Goal: Task Accomplishment & Management: Manage account settings

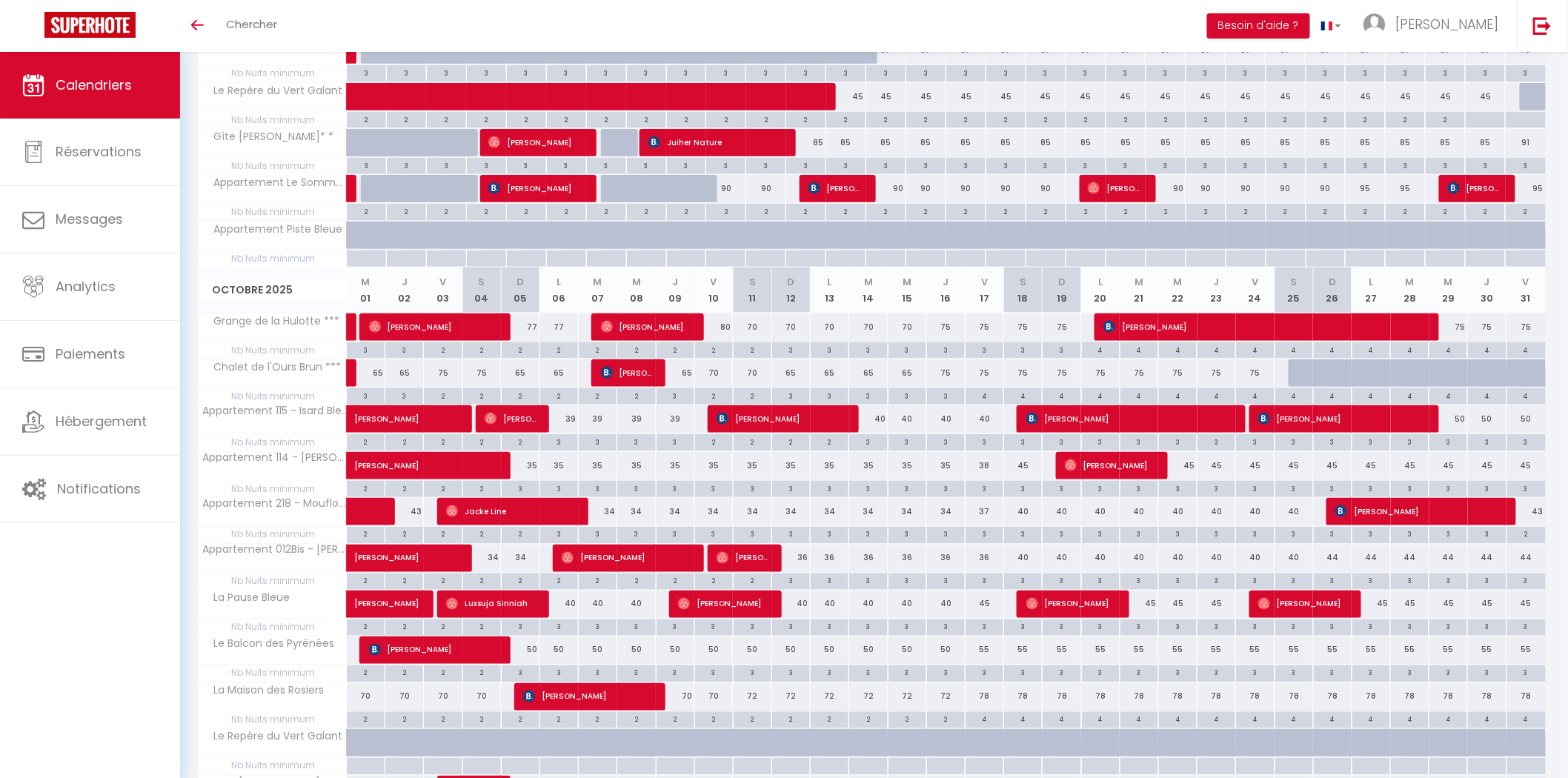
scroll to position [531, 0]
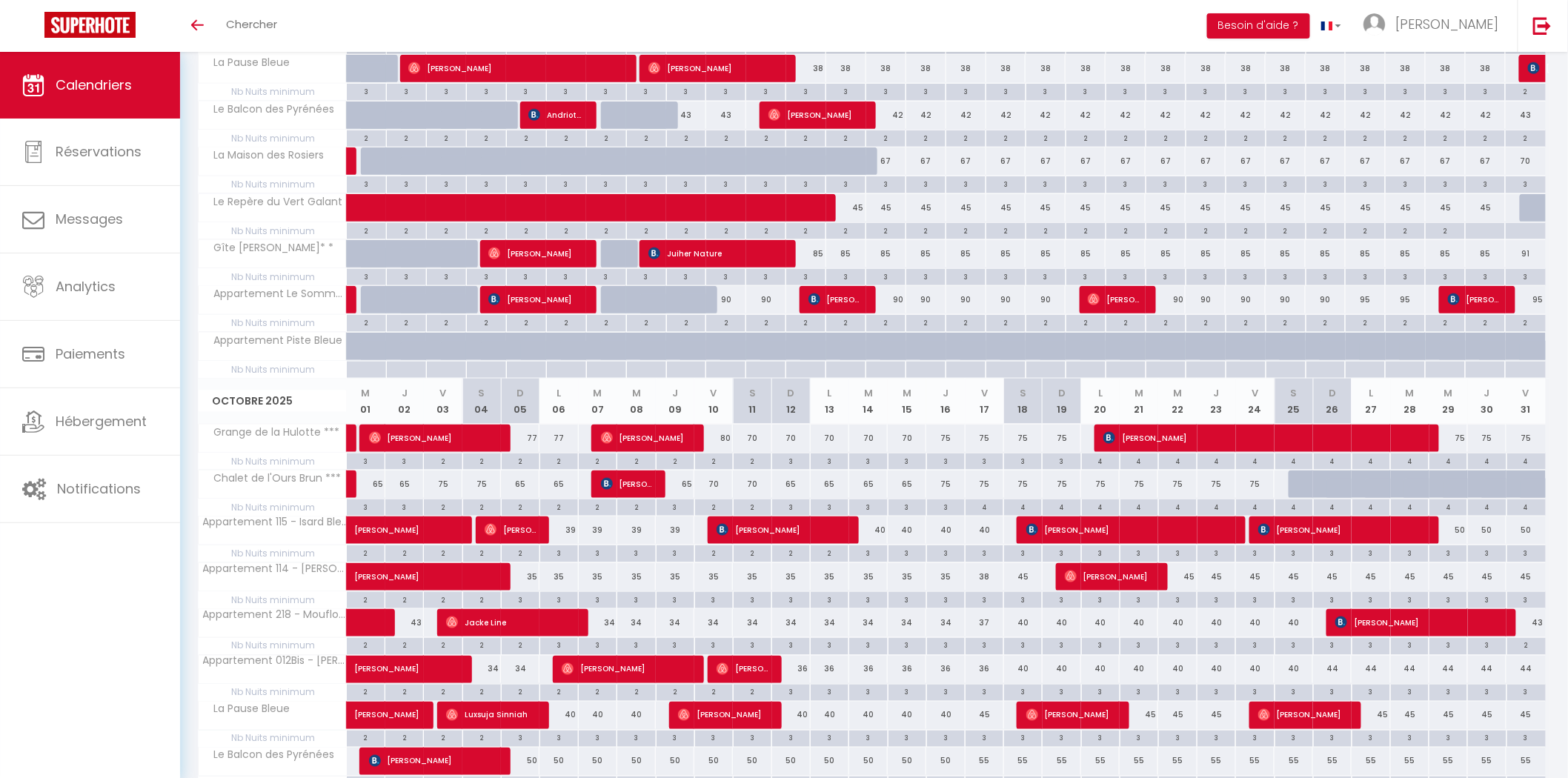
click at [1529, 206] on div at bounding box center [1539, 208] width 40 height 28
type input "[DATE]"
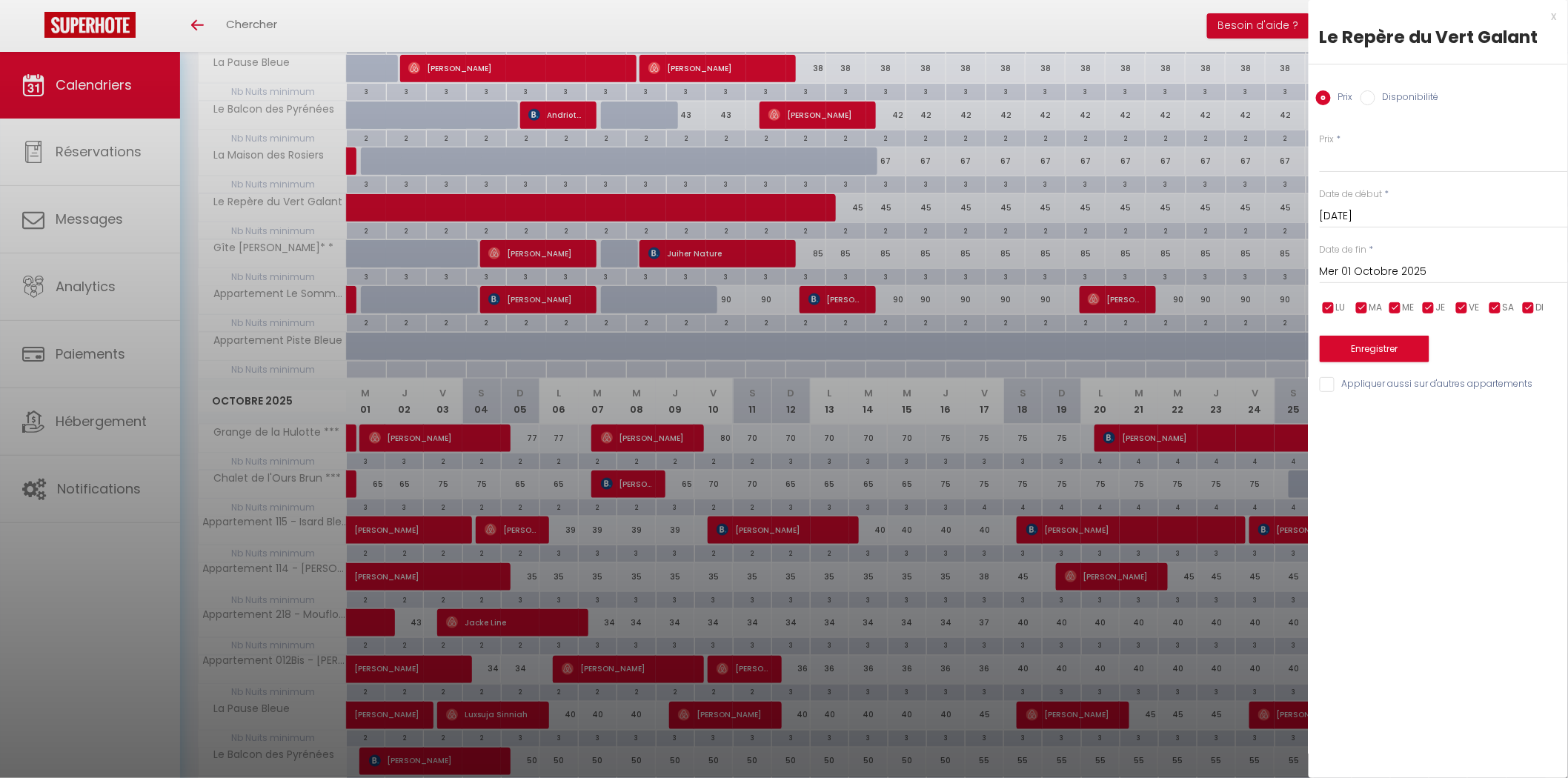
click at [1379, 268] on input "Mer 01 Octobre 2025" at bounding box center [1444, 272] width 248 height 19
click at [1528, 298] on span ">" at bounding box center [1525, 296] width 32 height 29
click at [1338, 389] on span "2" at bounding box center [1336, 385] width 32 height 29
type input "Dim 02 Novembre 2025"
click at [1375, 93] on label "Disponibilité" at bounding box center [1407, 99] width 64 height 16
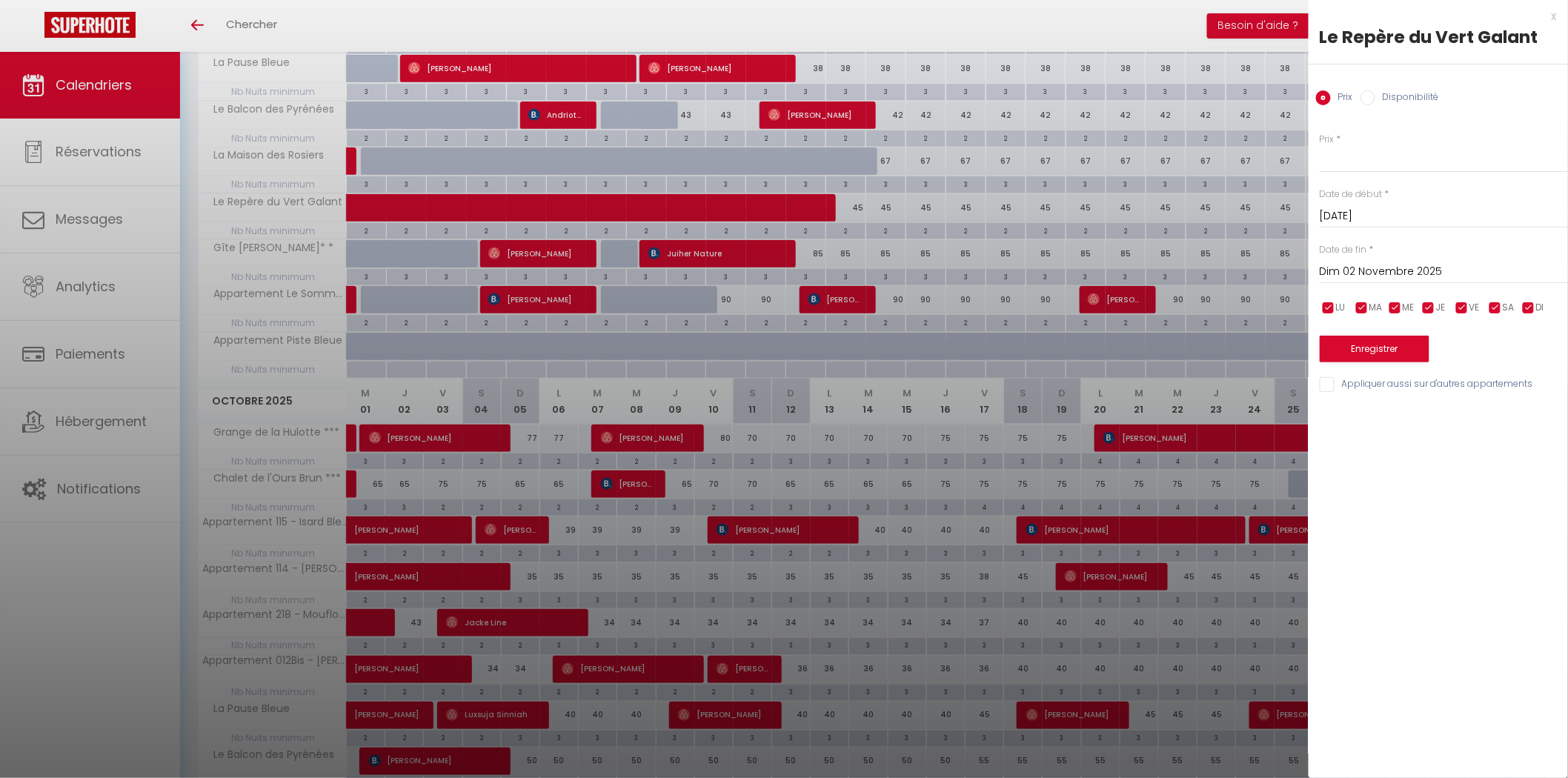
click at [1375, 93] on input "Disponibilité" at bounding box center [1367, 98] width 15 height 15
radio input "true"
radio input "false"
click at [1386, 346] on button "Enregistrer" at bounding box center [1374, 350] width 110 height 26
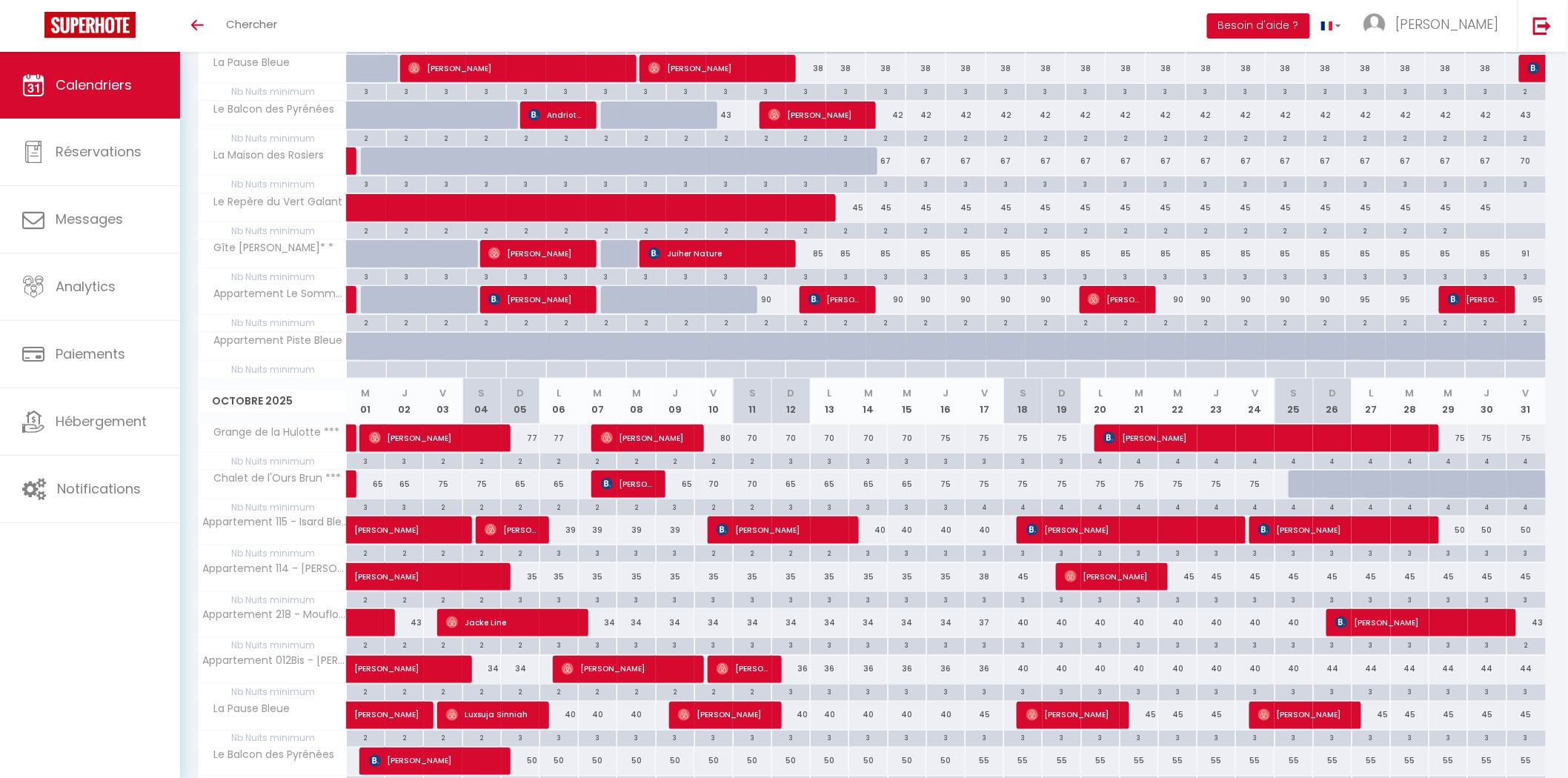
scroll to position [257, 0]
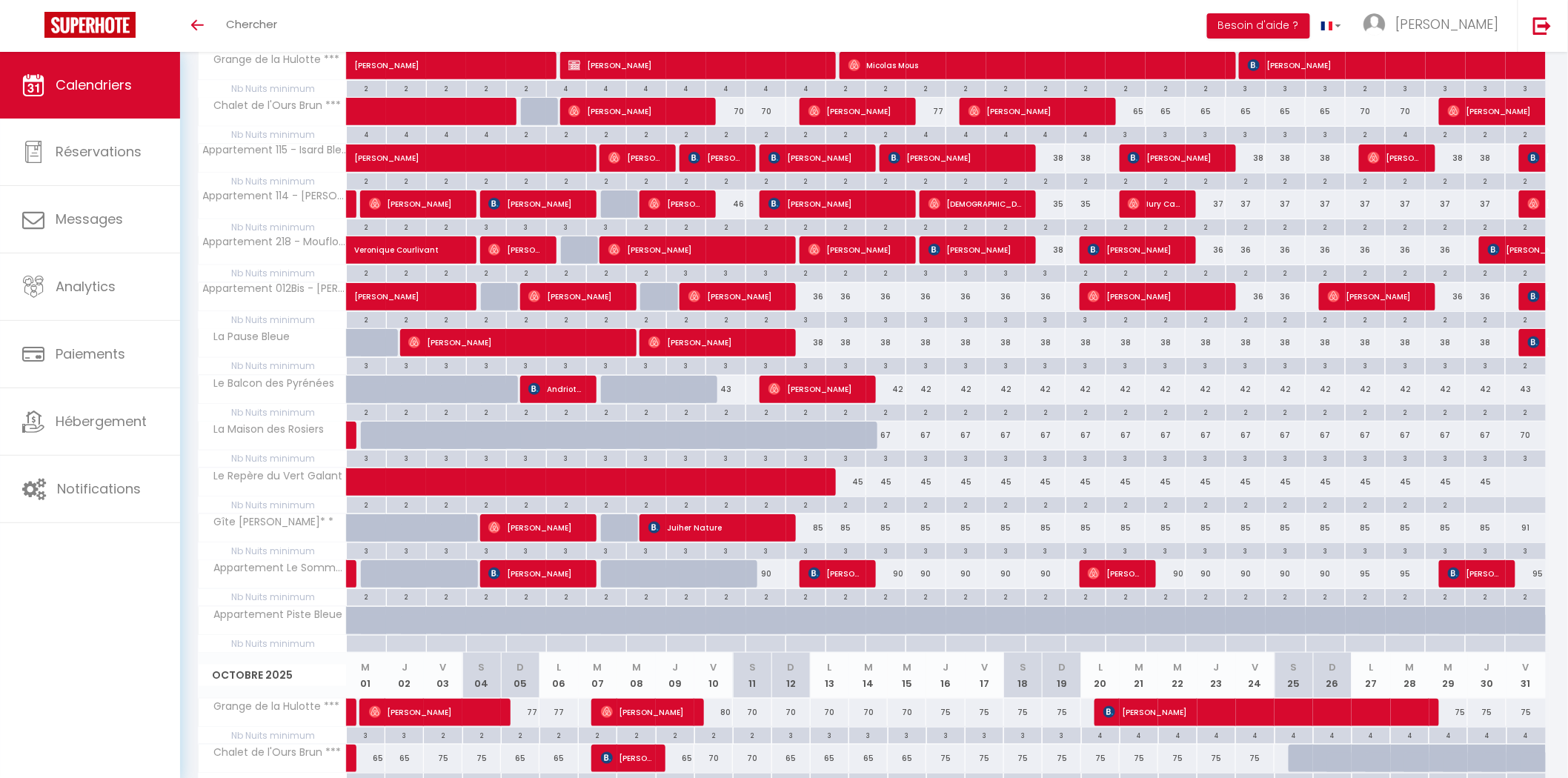
click at [1484, 506] on div at bounding box center [1484, 505] width 40 height 17
type input "Lun 29 Septembre 2025"
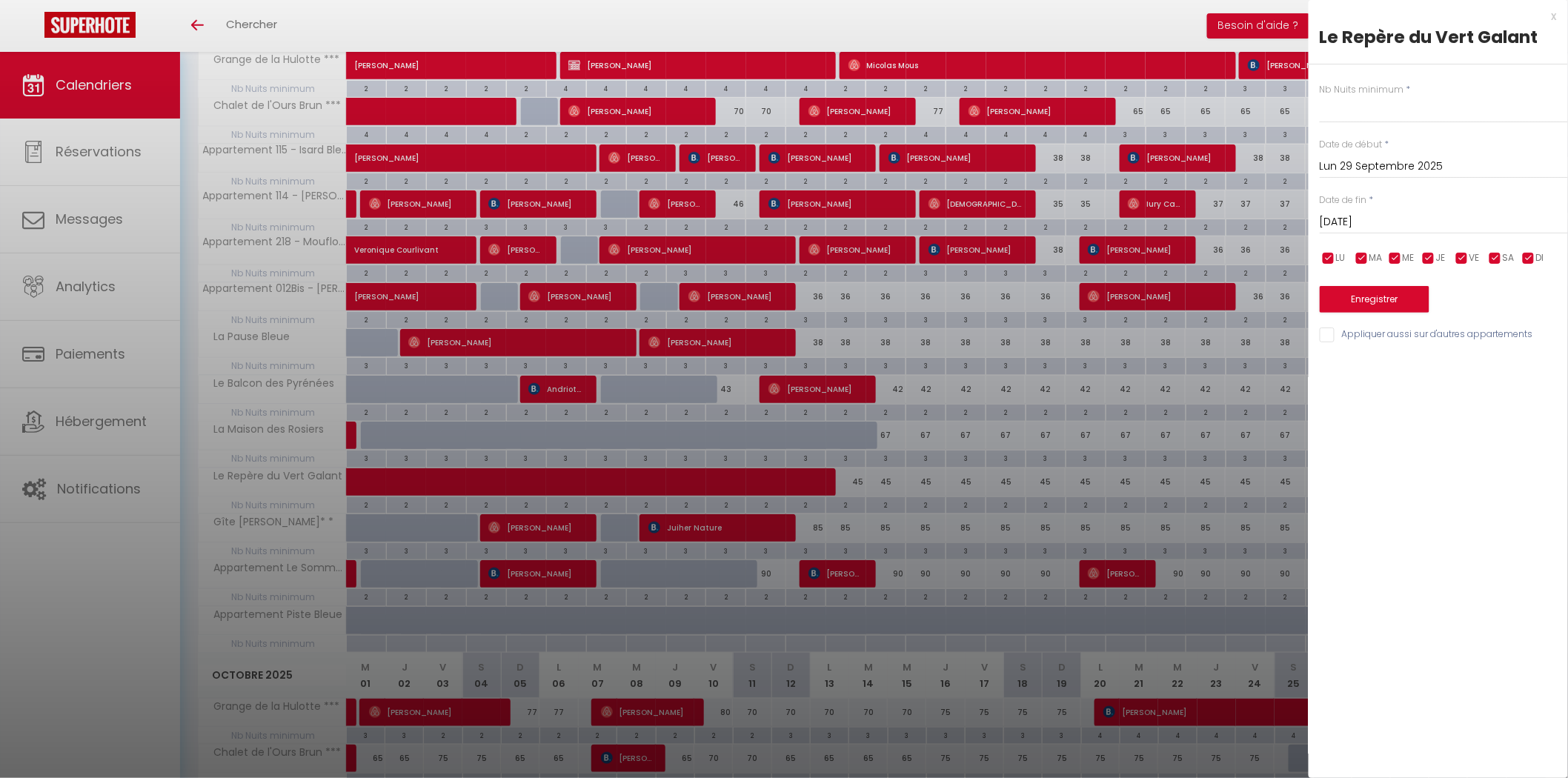
click at [1386, 213] on input "[DATE]" at bounding box center [1444, 222] width 248 height 19
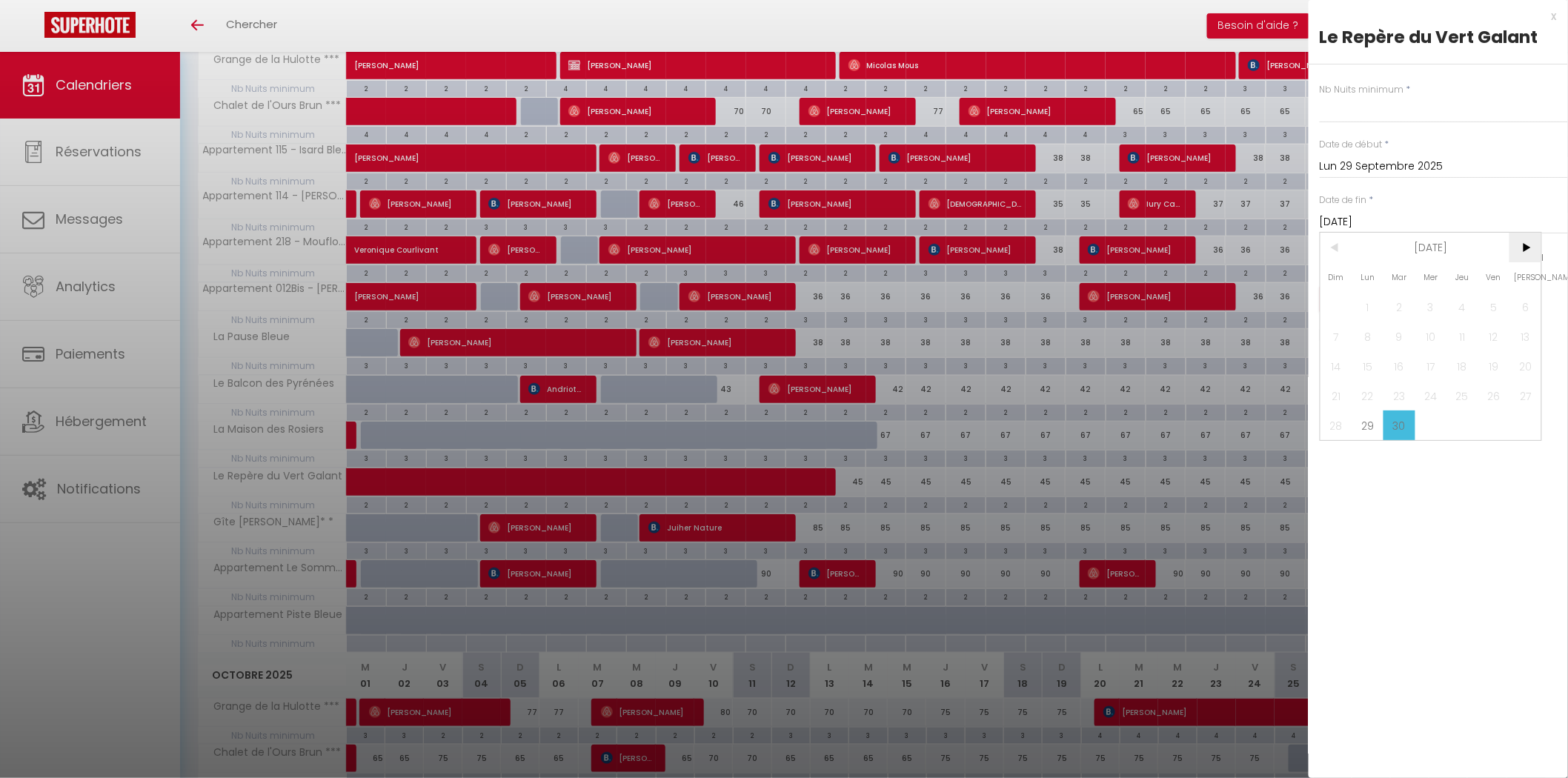
click at [1523, 248] on span ">" at bounding box center [1525, 247] width 32 height 29
click at [1471, 364] on span "16" at bounding box center [1462, 366] width 32 height 29
type input "Jeu 16 Octobre 2025"
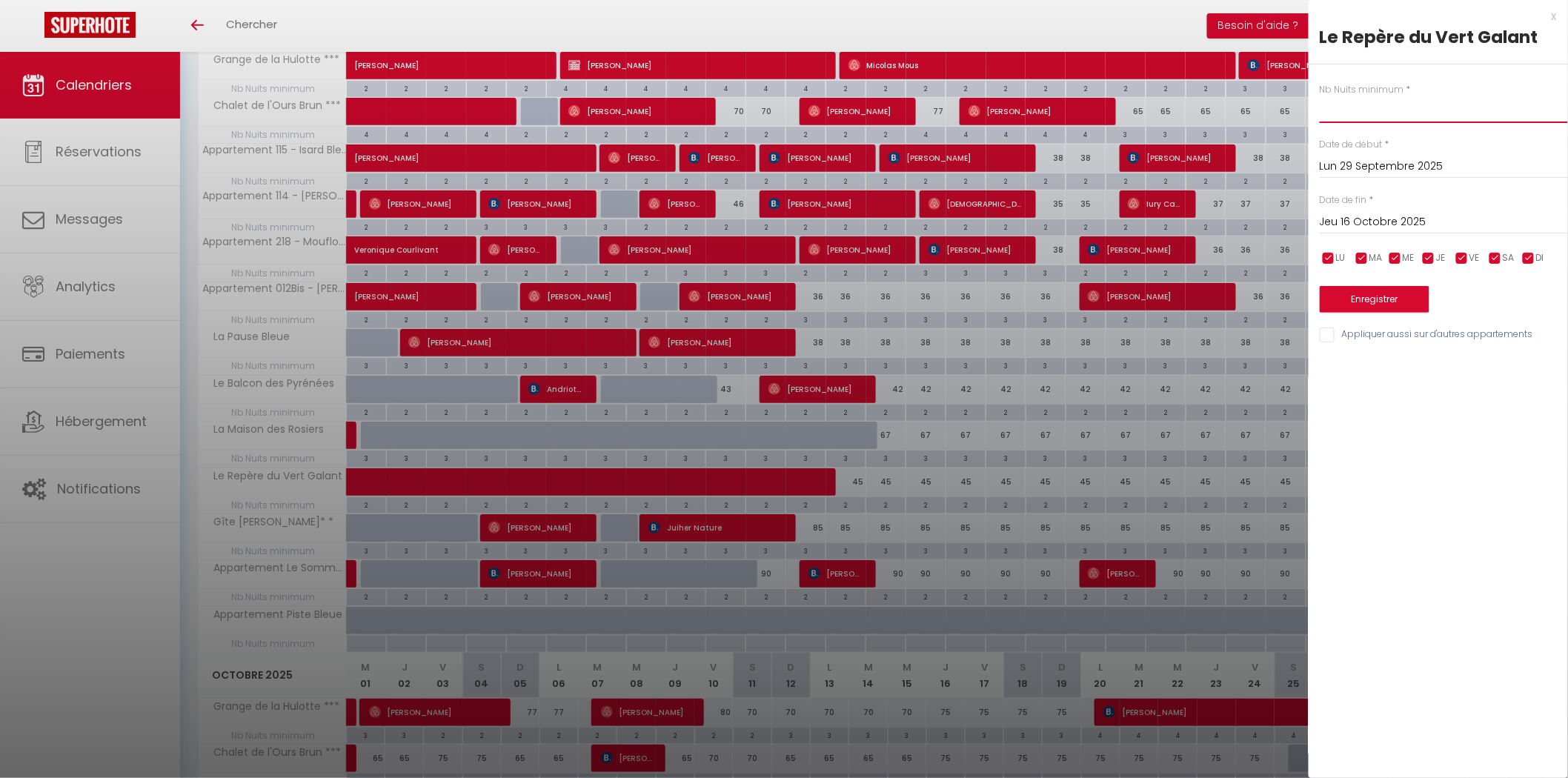
click at [1351, 108] on input "text" at bounding box center [1444, 109] width 248 height 26
type input "2"
click at [1359, 303] on button "Enregistrer" at bounding box center [1374, 299] width 110 height 26
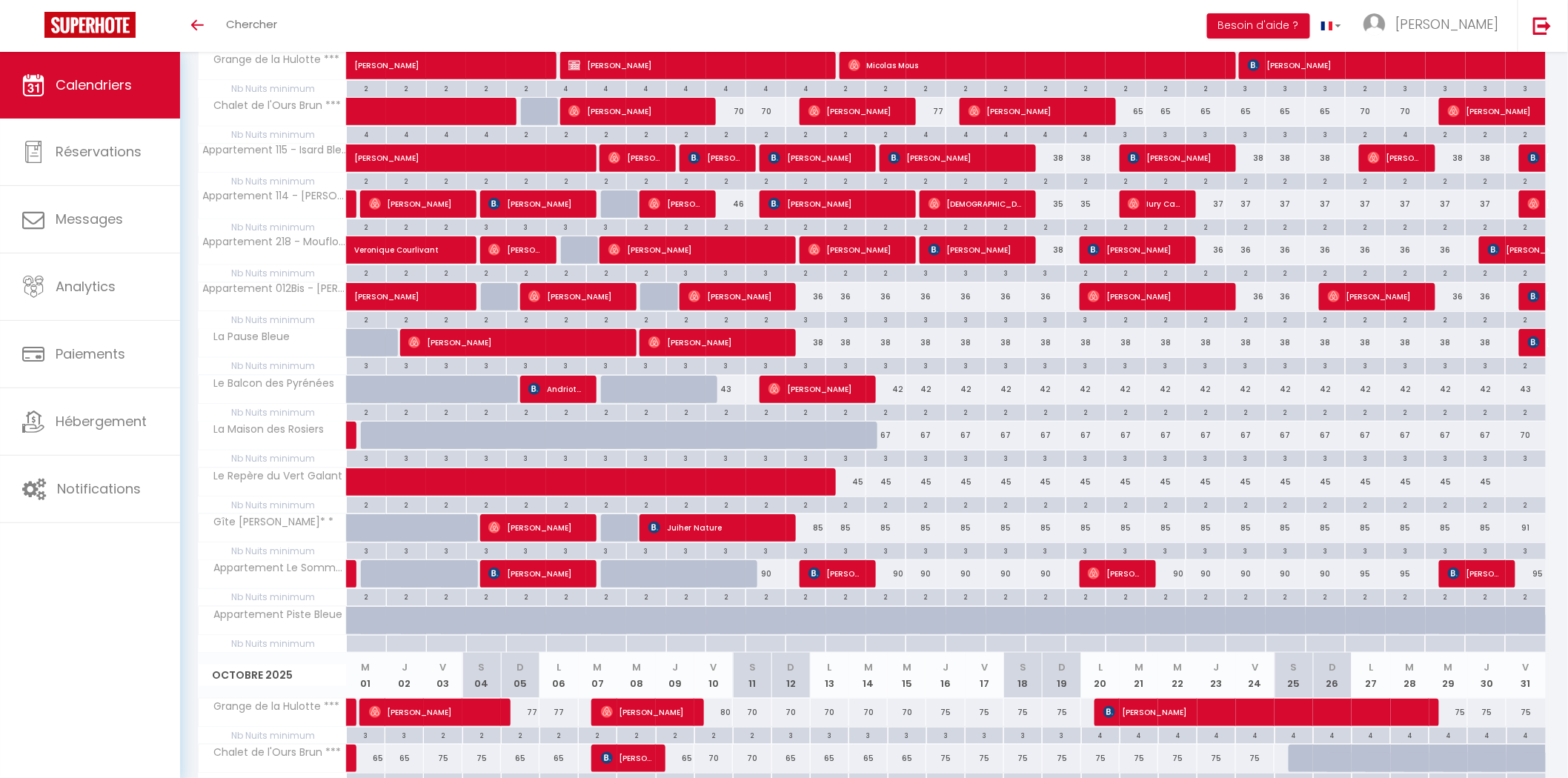
scroll to position [805, 0]
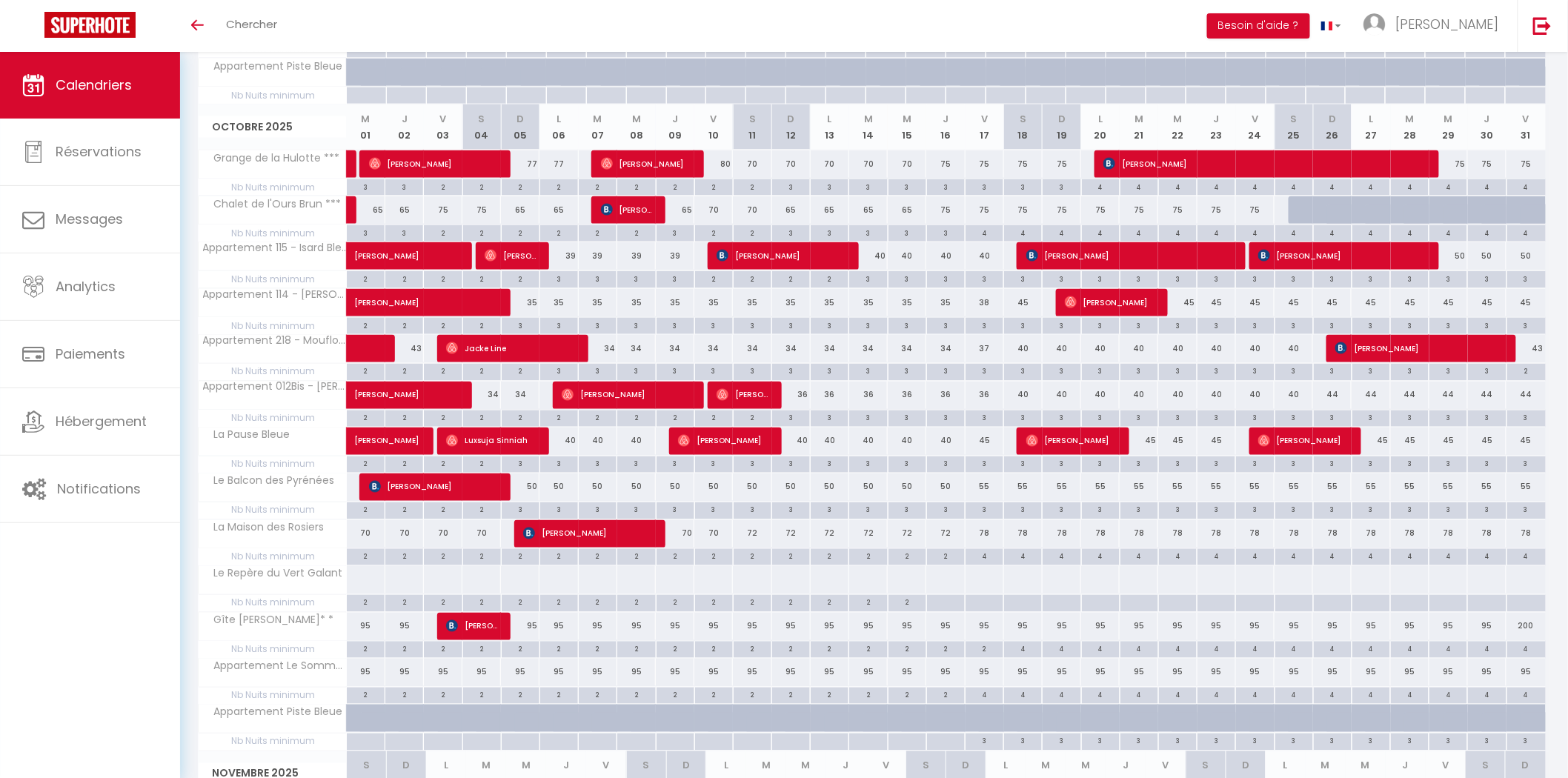
drag, startPoint x: 942, startPoint y: 608, endPoint x: 901, endPoint y: 319, distance: 291.9
click at [942, 608] on div at bounding box center [945, 603] width 38 height 17
type input "Jeu 16 Octobre 2025"
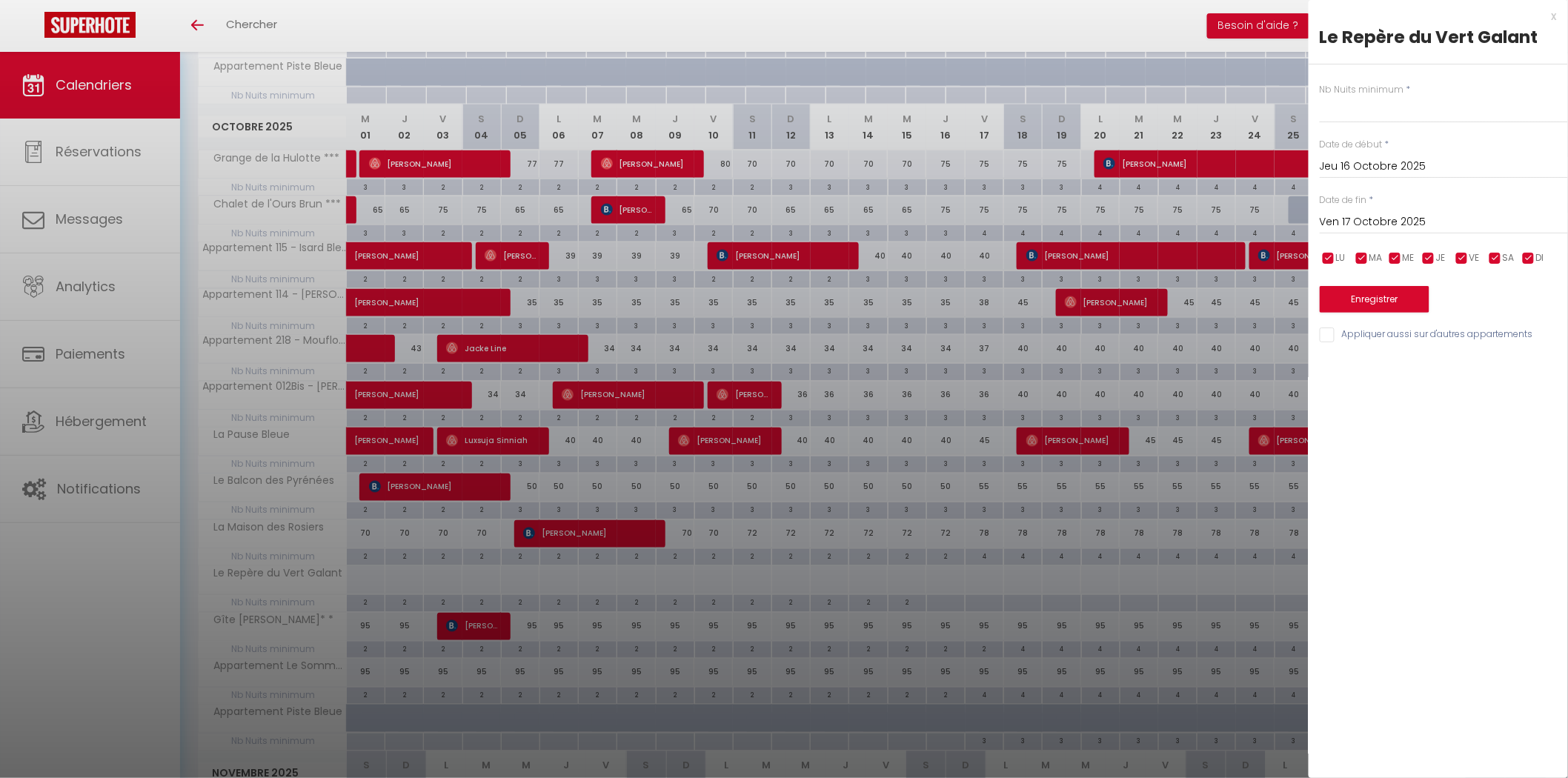
click at [1352, 228] on input "Ven 17 Octobre 2025" at bounding box center [1444, 222] width 248 height 19
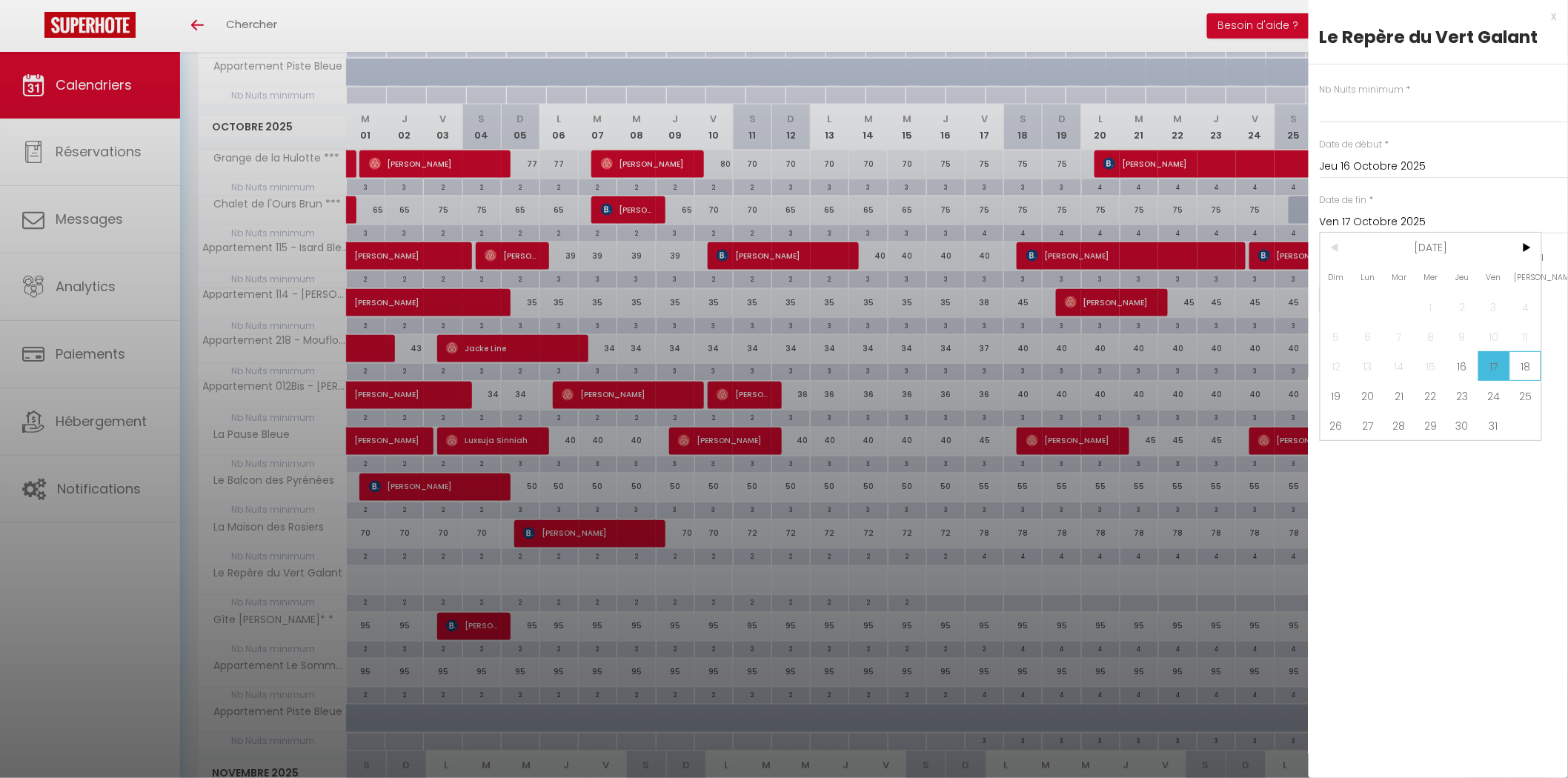
click at [1525, 368] on span "18" at bounding box center [1525, 366] width 32 height 29
type input "[DATE]"
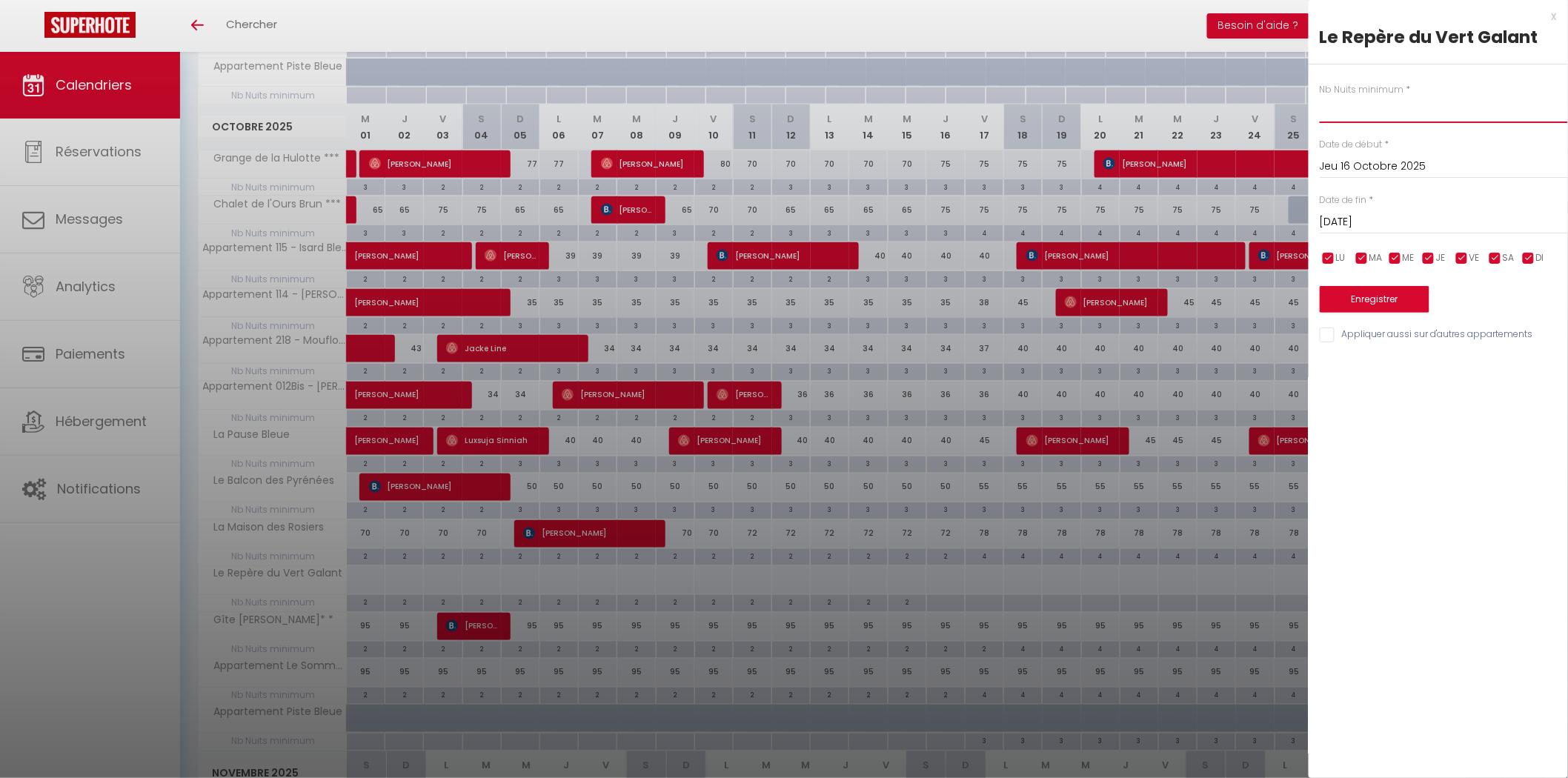
click at [1359, 111] on input "text" at bounding box center [1444, 109] width 248 height 26
type input "2"
click at [1373, 299] on button "Enregistrer" at bounding box center [1374, 299] width 110 height 26
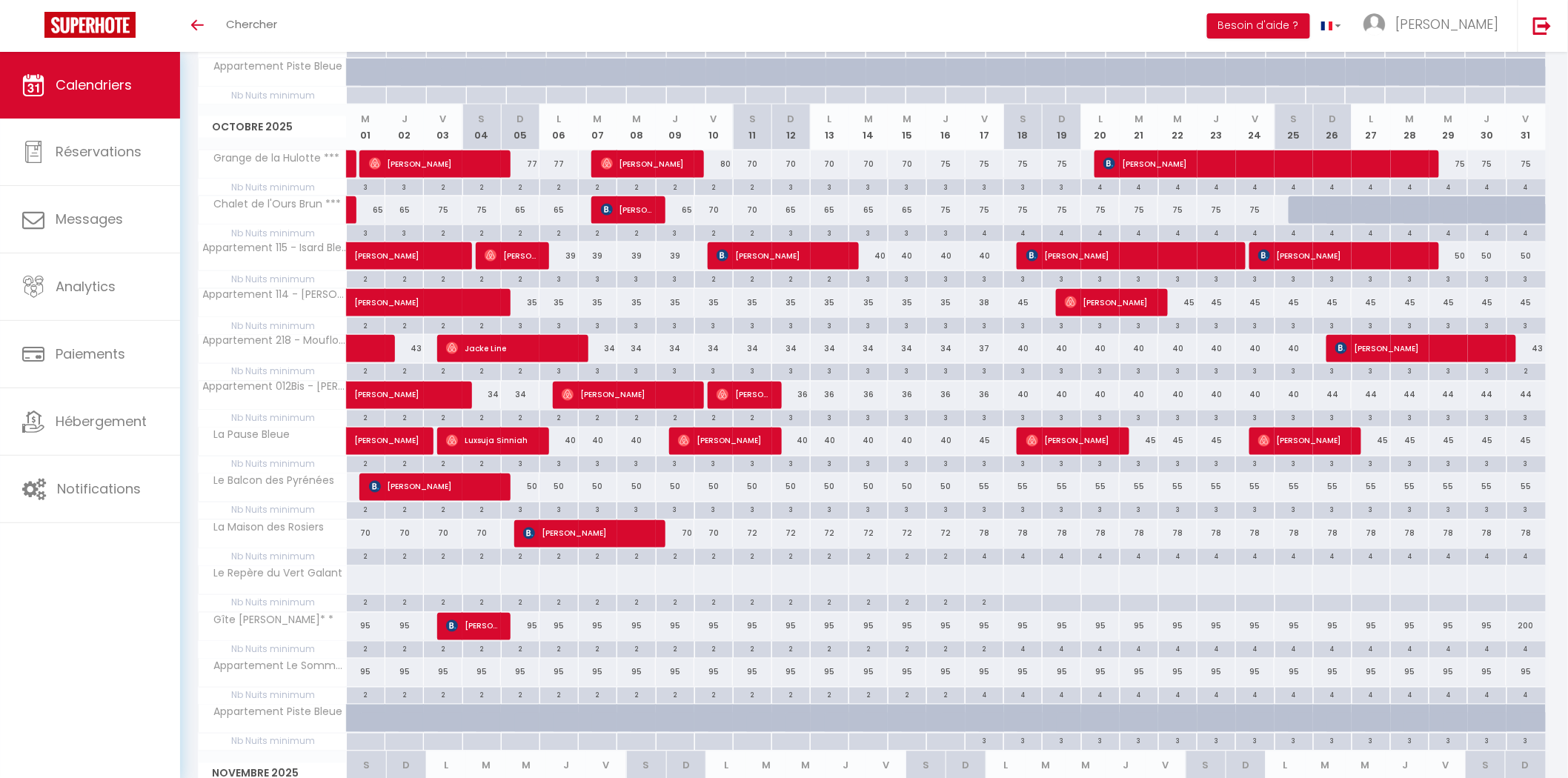
click at [1023, 602] on div at bounding box center [1023, 603] width 38 height 17
type input "[DATE]"
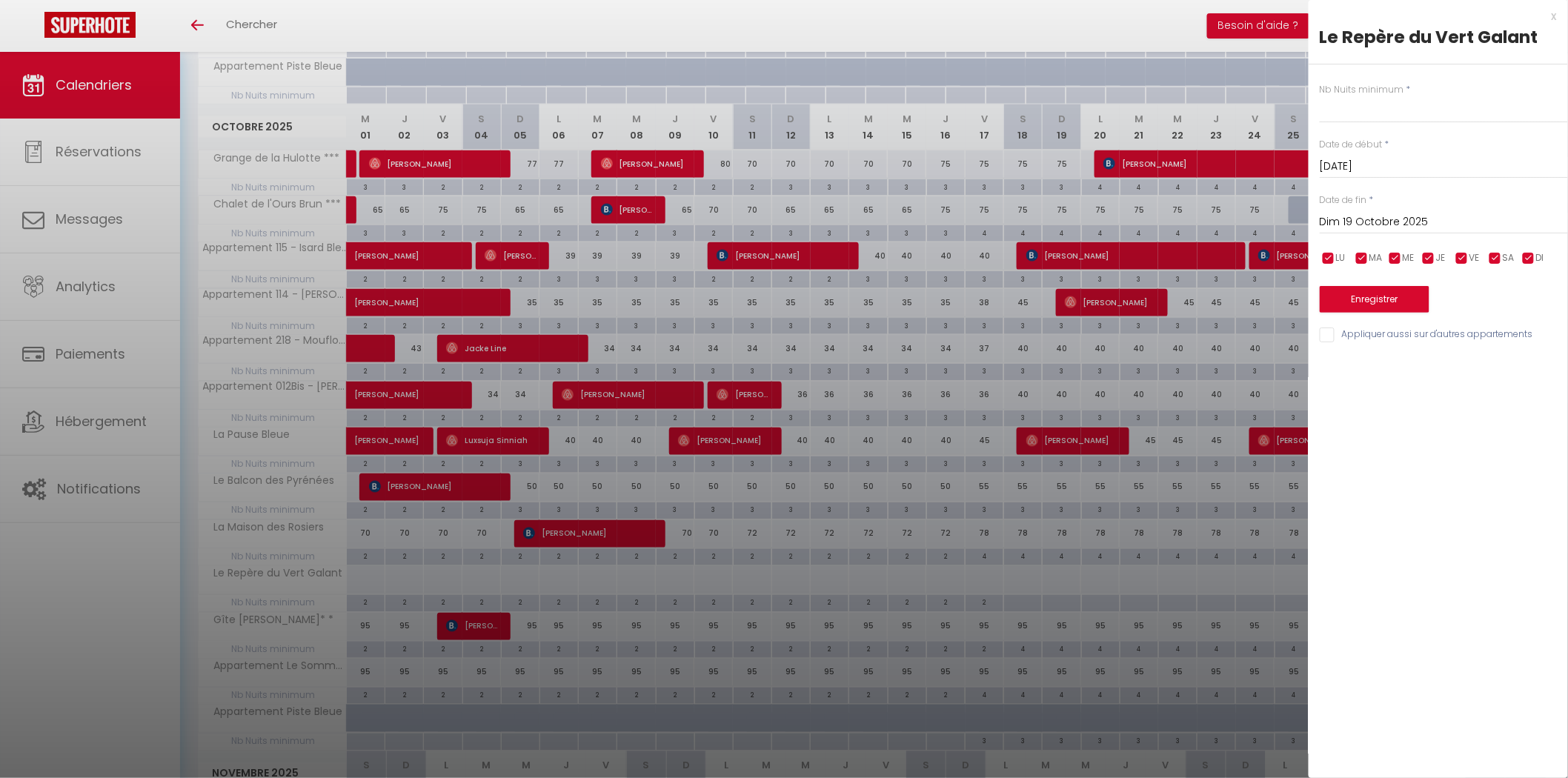
click at [1376, 225] on input "Dim 19 Octobre 2025" at bounding box center [1444, 222] width 248 height 19
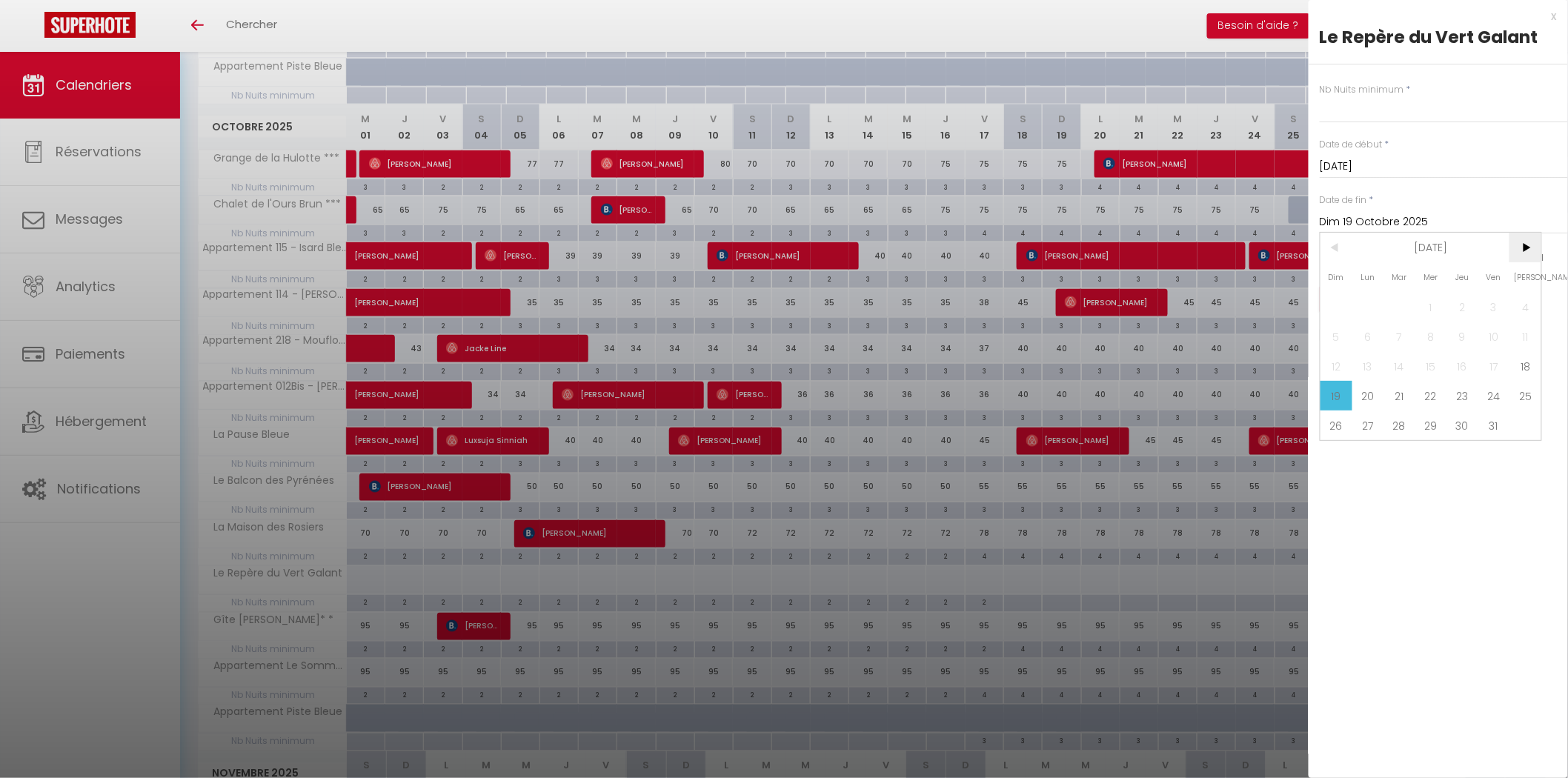
click at [1527, 248] on span ">" at bounding box center [1525, 247] width 32 height 29
click at [1331, 338] on span "2" at bounding box center [1336, 336] width 32 height 29
type input "Dim 02 Novembre 2025"
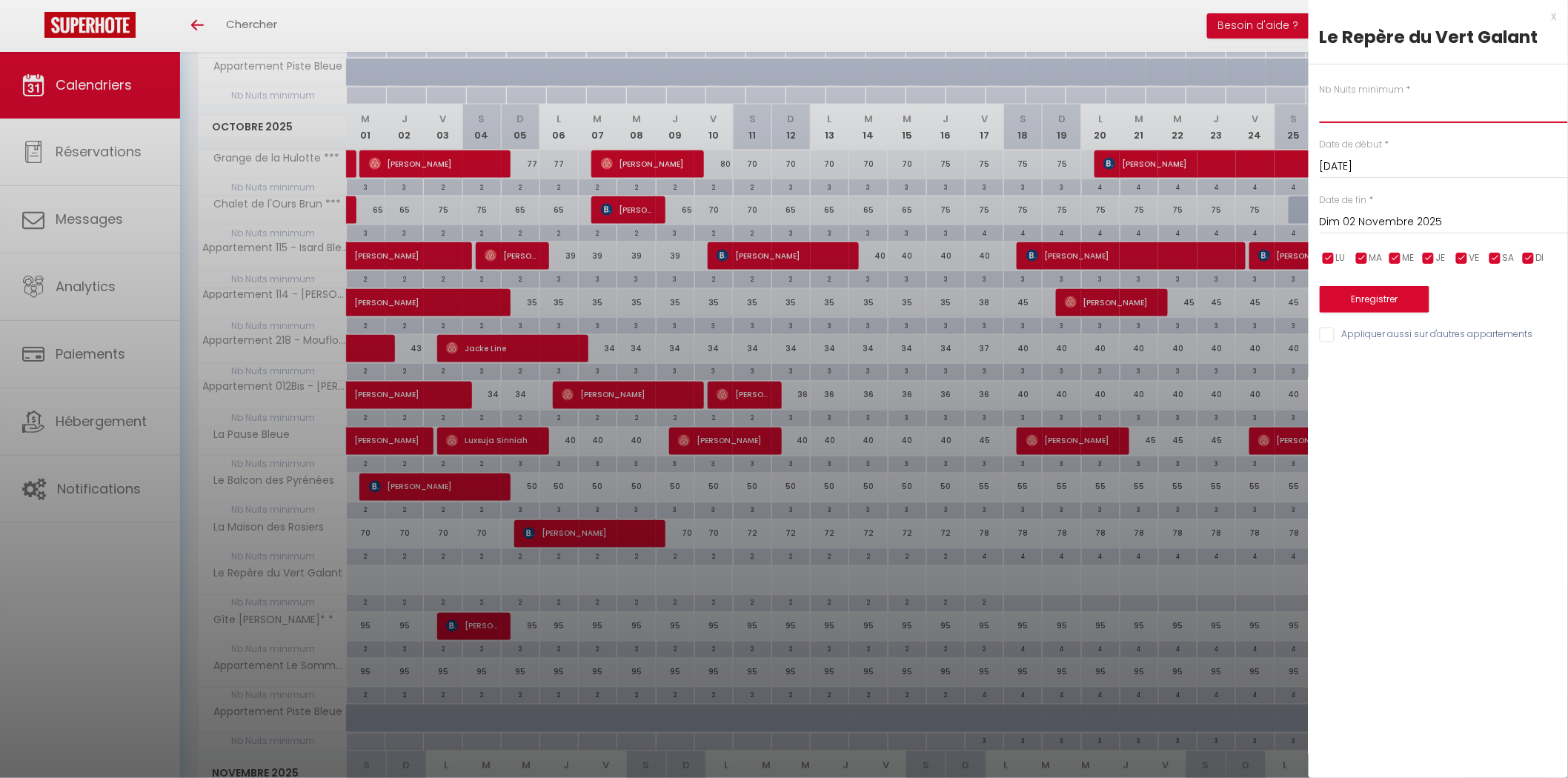
click at [1337, 113] on input "text" at bounding box center [1444, 109] width 248 height 26
type input "3"
click at [1374, 303] on button "Enregistrer" at bounding box center [1374, 299] width 110 height 26
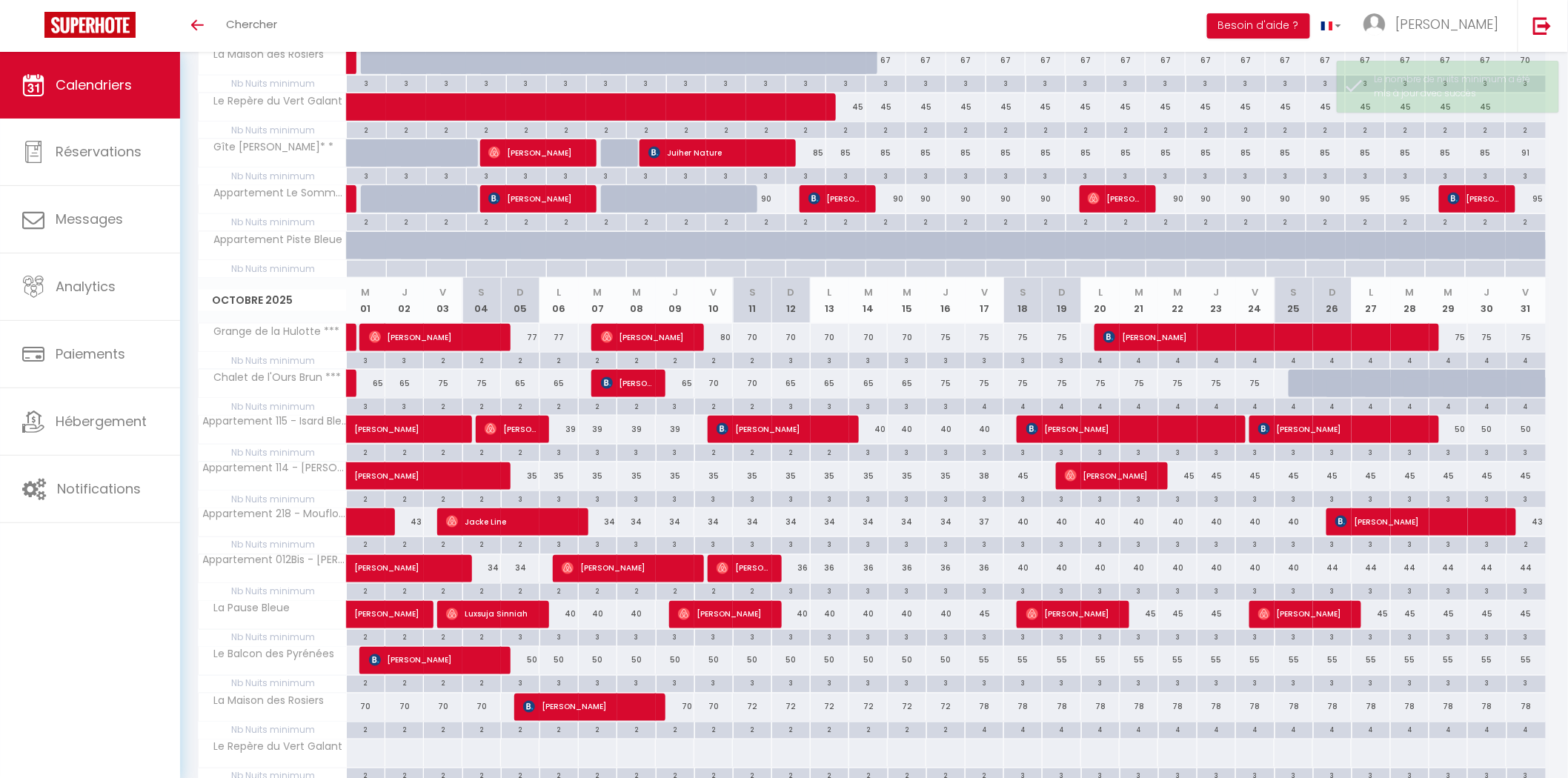
scroll to position [531, 0]
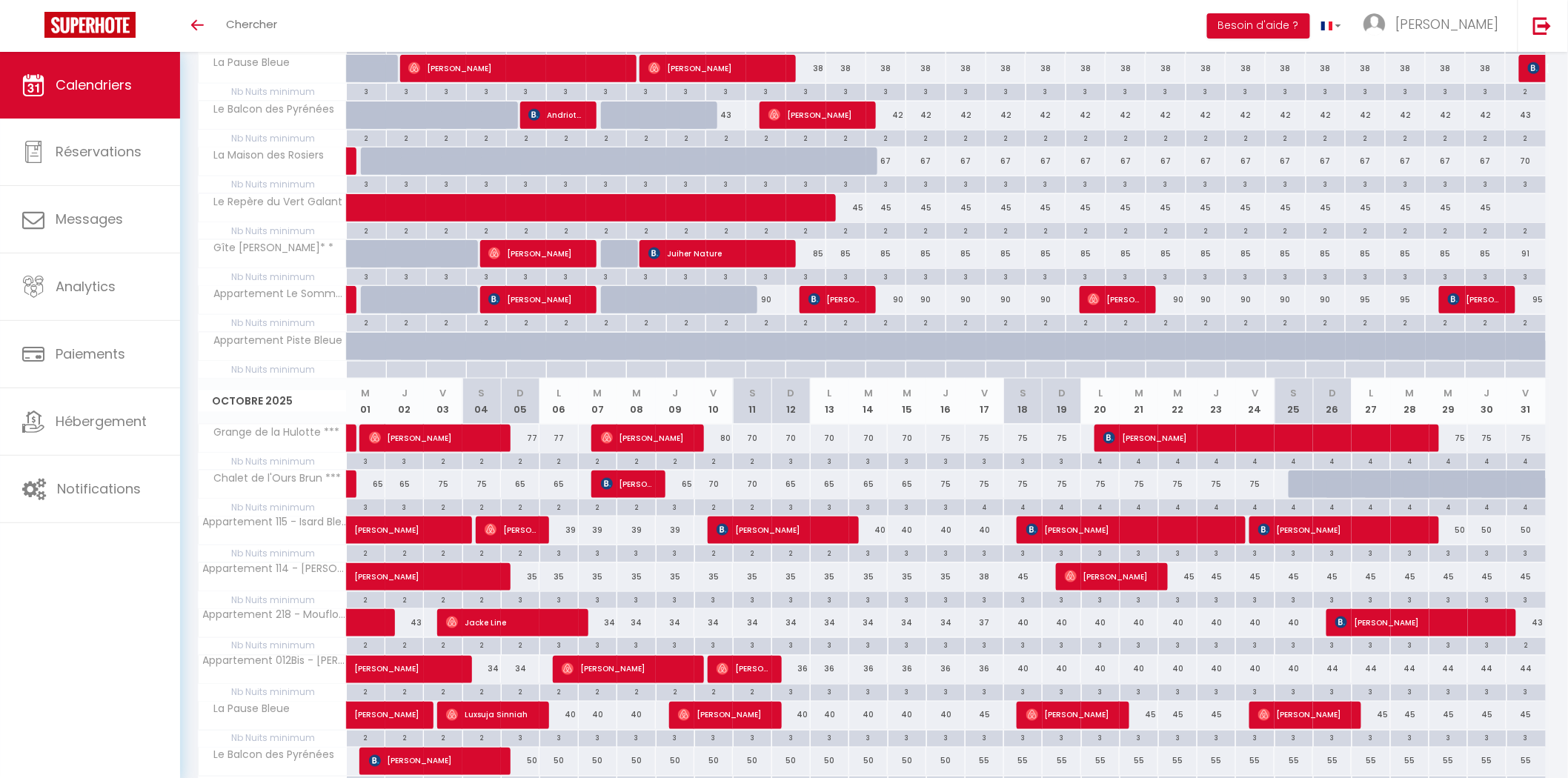
click at [1516, 208] on div at bounding box center [1525, 208] width 41 height 27
select select "1"
type input "[DATE]"
type input "Mer 01 Octobre 2025"
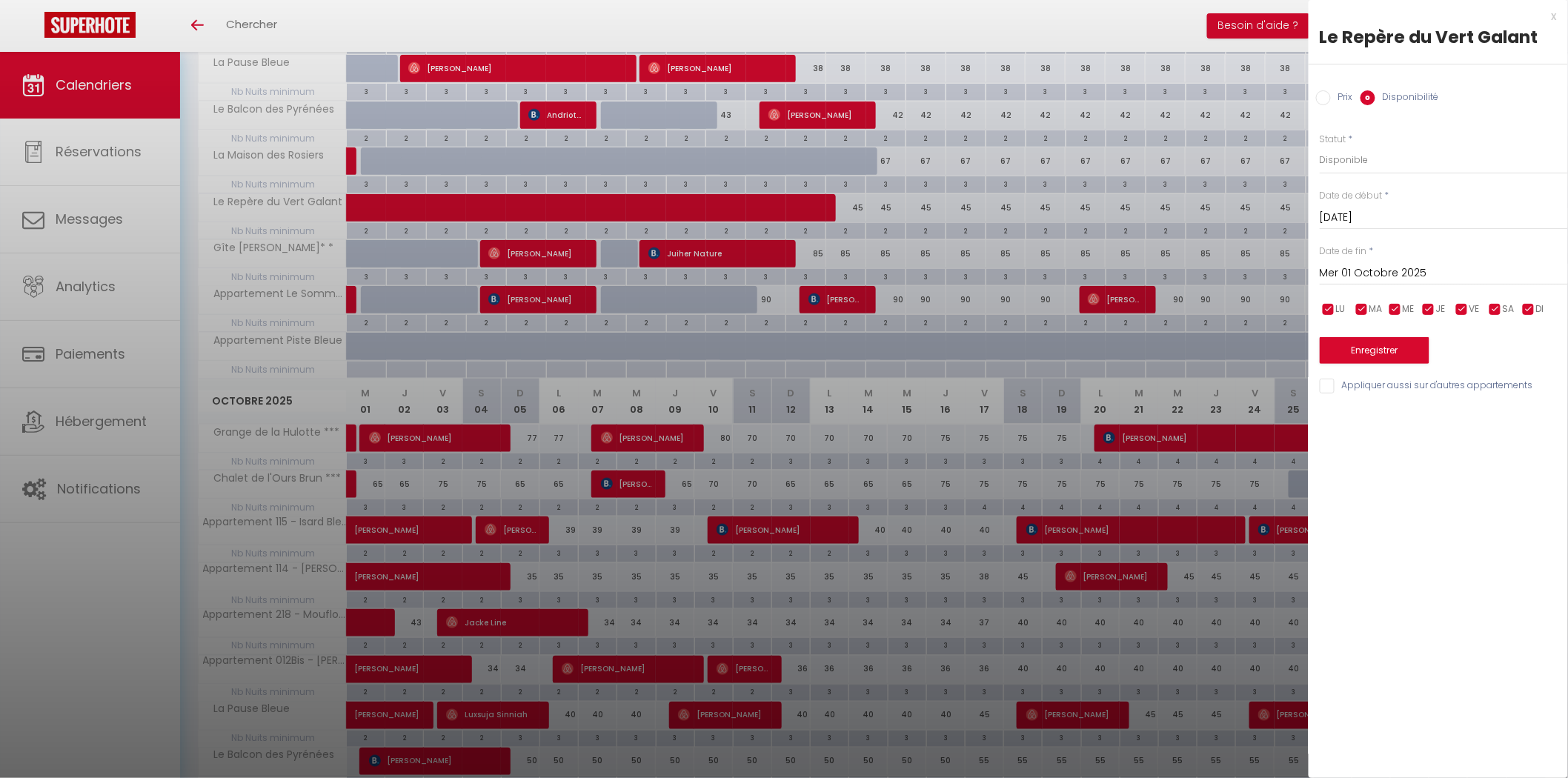
click at [1332, 100] on label "Prix" at bounding box center [1342, 99] width 22 height 16
click at [1331, 100] on input "Prix" at bounding box center [1323, 98] width 15 height 15
radio input "true"
radio input "false"
click at [1359, 158] on input "Prix" at bounding box center [1444, 158] width 248 height 26
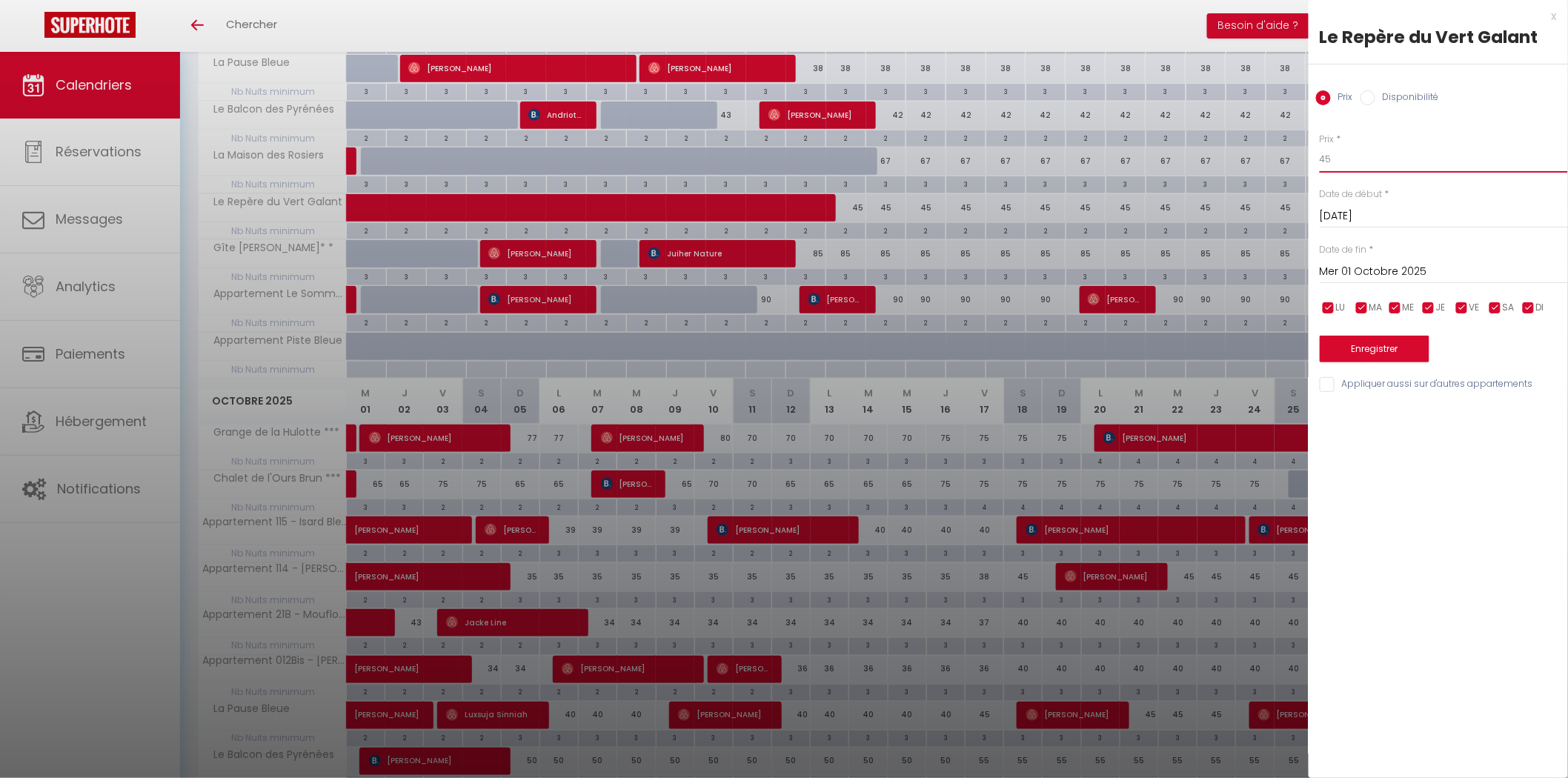
type input "45"
click at [1368, 264] on input "Mer 01 Octobre 2025" at bounding box center [1444, 272] width 248 height 19
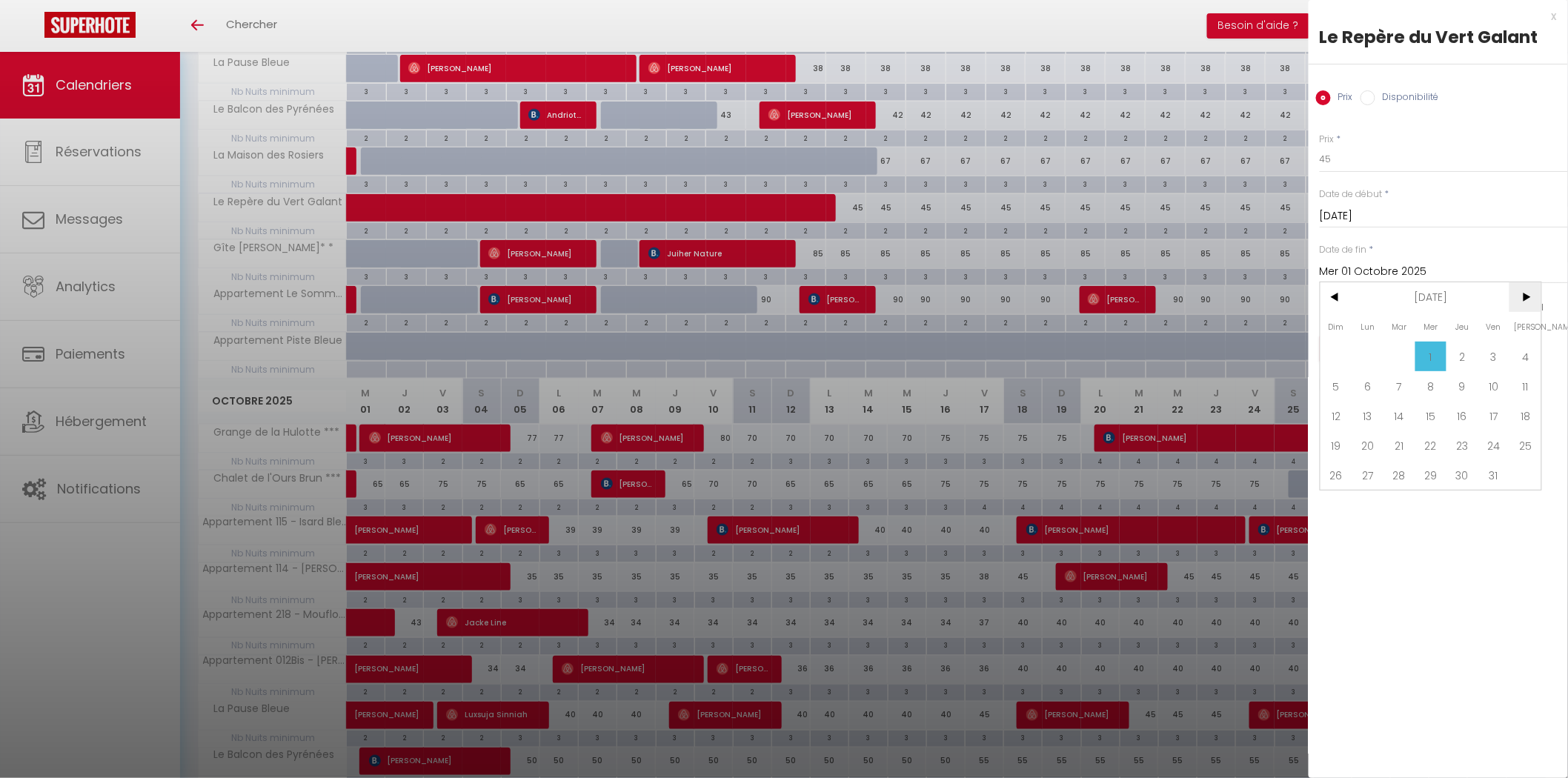
click at [1524, 291] on span ">" at bounding box center [1525, 296] width 32 height 29
click at [1324, 380] on span "2" at bounding box center [1336, 385] width 32 height 29
type input "Dim 02 Novembre 2025"
click at [1382, 346] on button "Enregistrer" at bounding box center [1374, 348] width 110 height 26
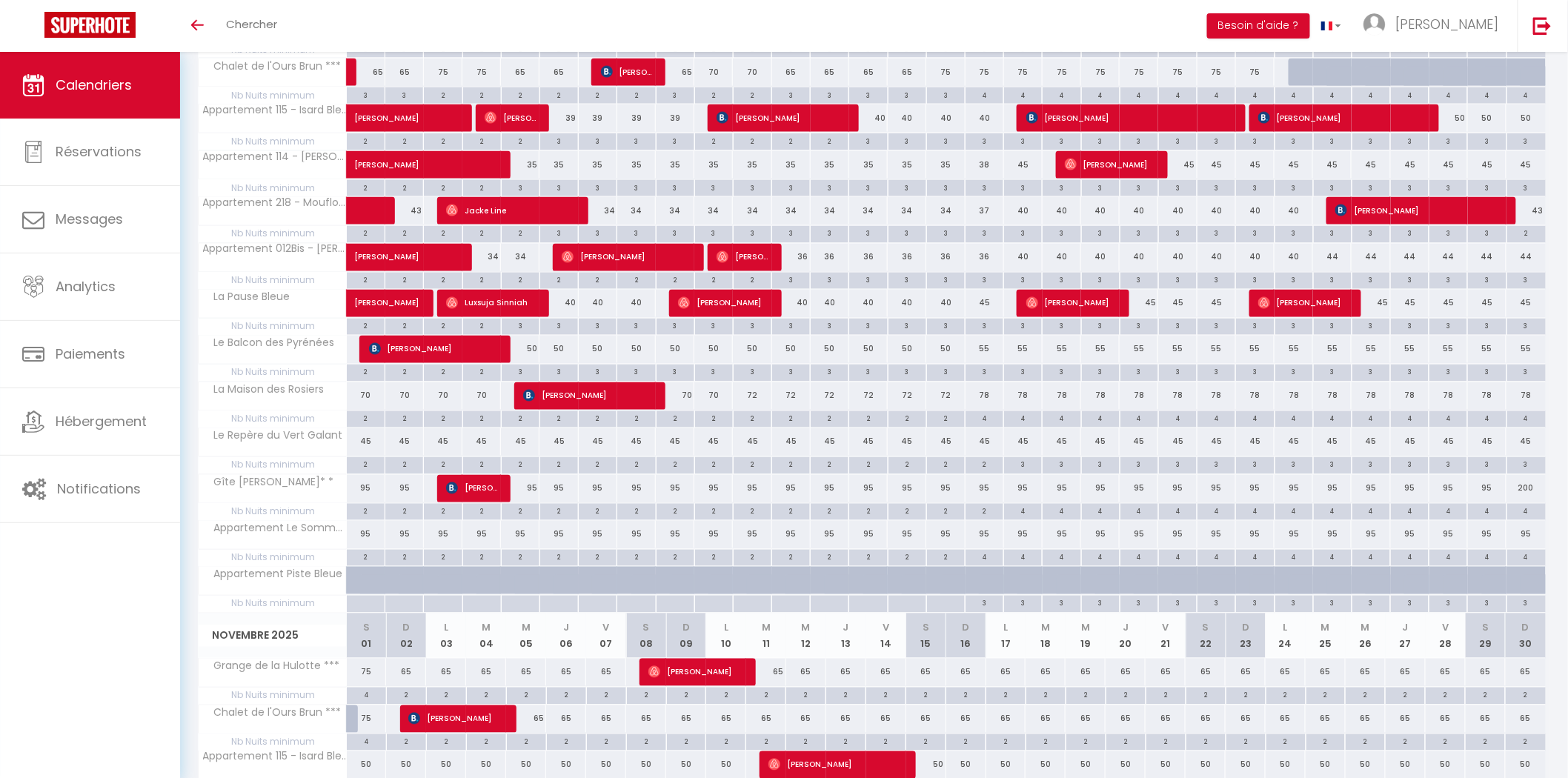
scroll to position [805, 0]
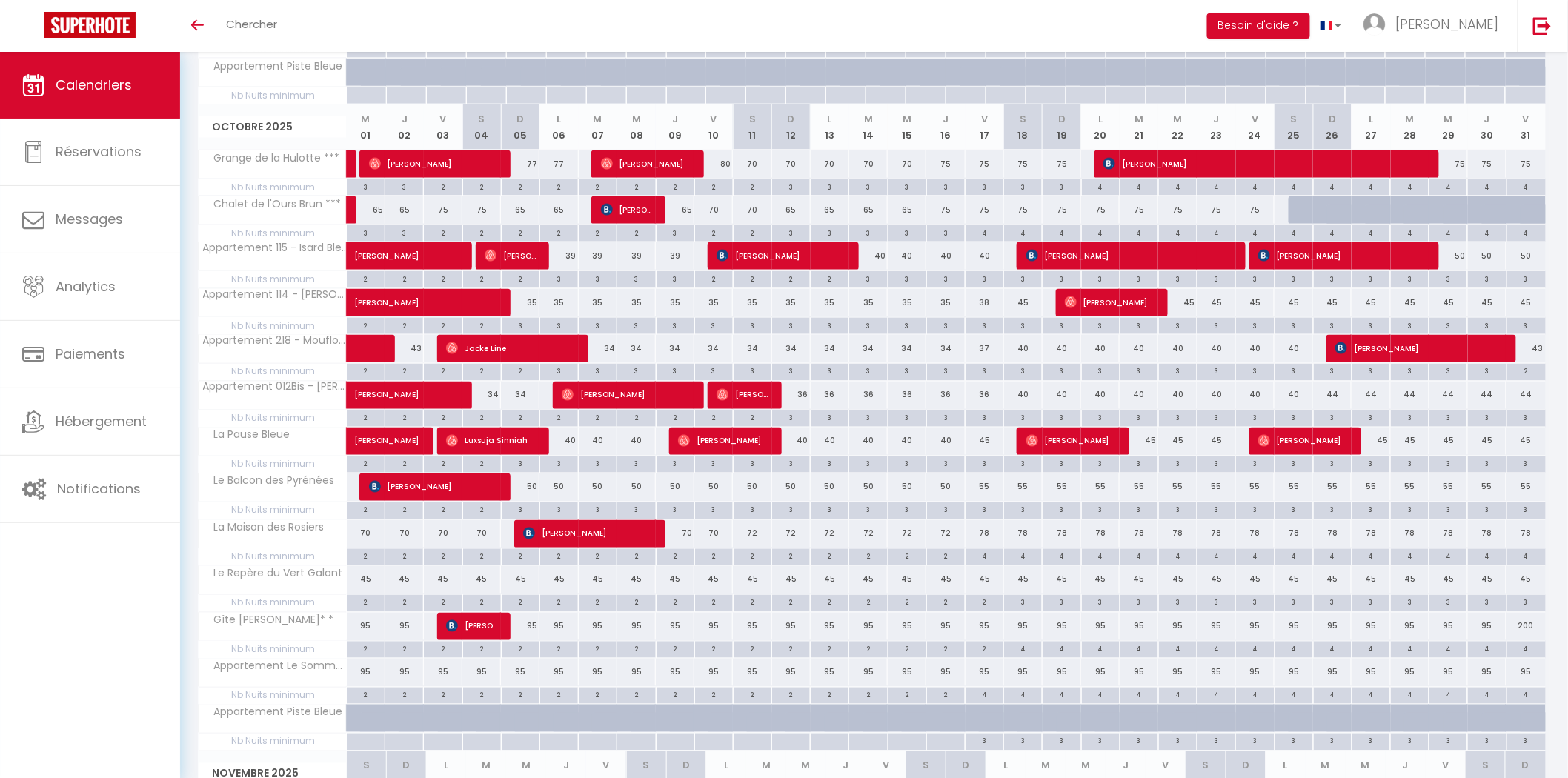
drag, startPoint x: 982, startPoint y: 584, endPoint x: 1335, endPoint y: 260, distance: 479.2
click at [982, 584] on div "45" at bounding box center [984, 580] width 38 height 27
type input "45"
type input "Ven 17 Octobre 2025"
type input "[DATE]"
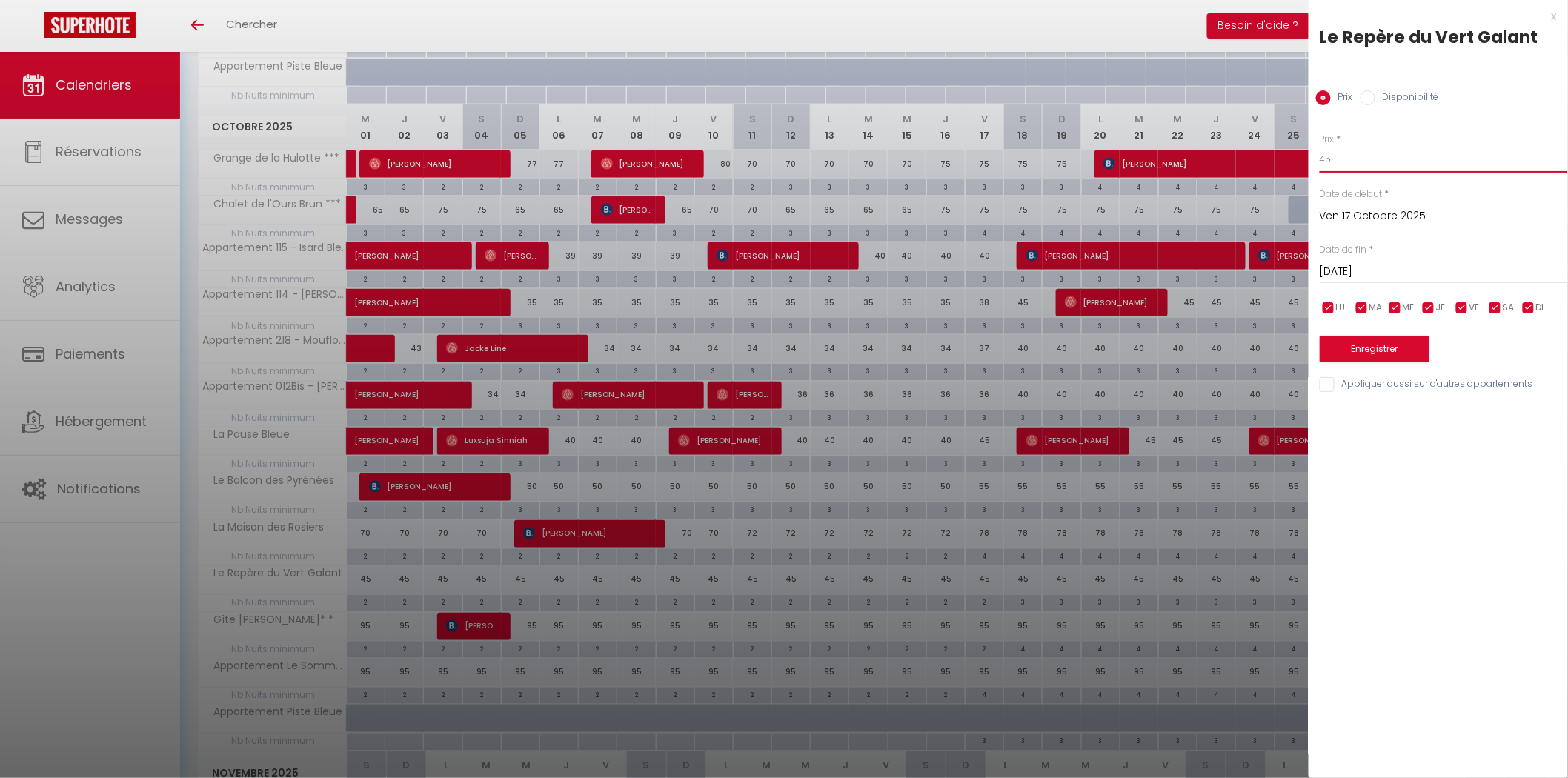
click at [1245, 149] on body "🟢 Des questions ou besoin d'assistance pour la migration AirBnB? Connectez-vous…" at bounding box center [784, 353] width 1568 height 2212
type input "50"
click at [1348, 267] on input "[DATE]" at bounding box center [1444, 272] width 248 height 19
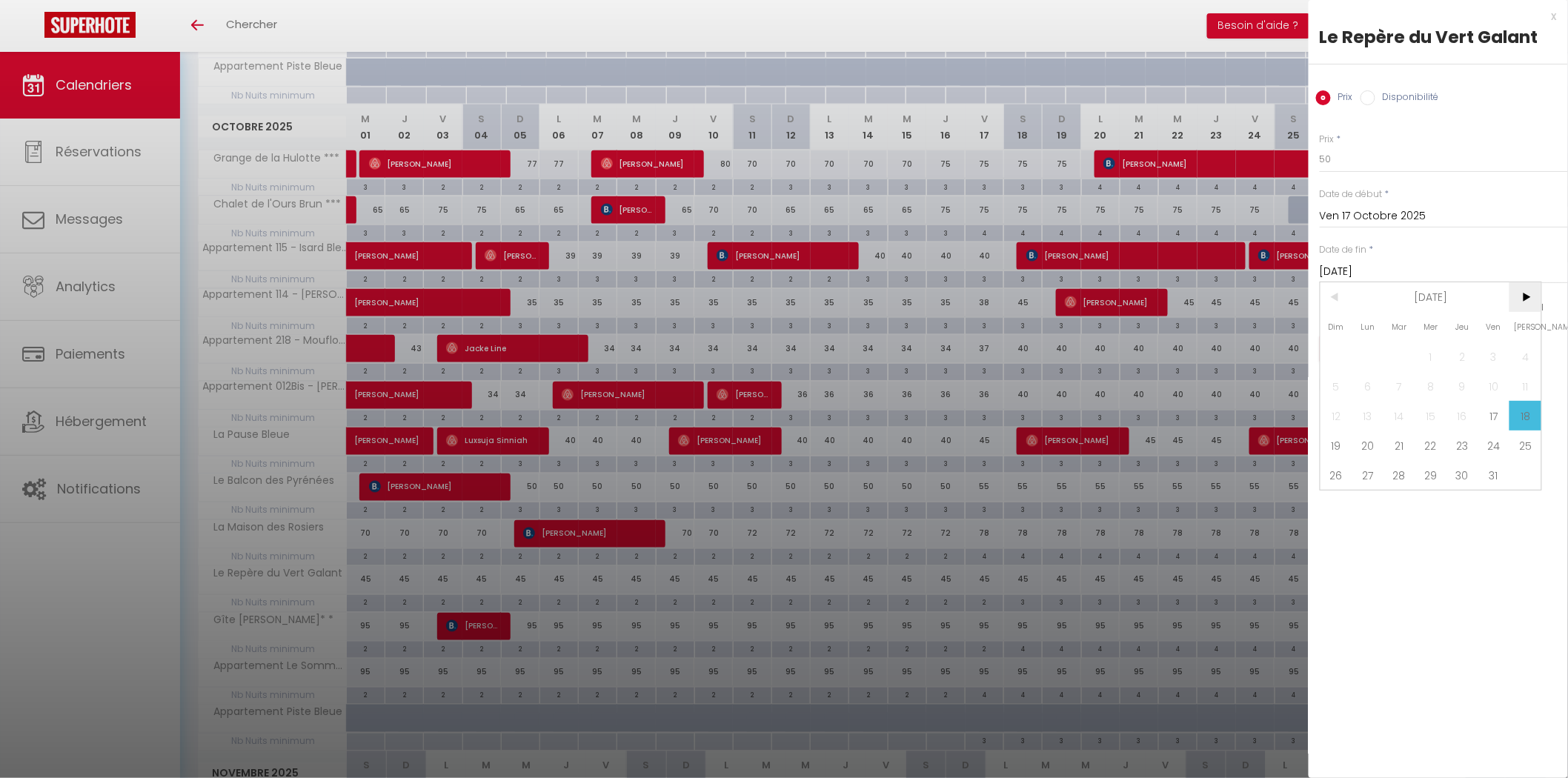
click at [1523, 300] on span ">" at bounding box center [1525, 296] width 32 height 29
click at [1341, 383] on span "2" at bounding box center [1336, 385] width 32 height 29
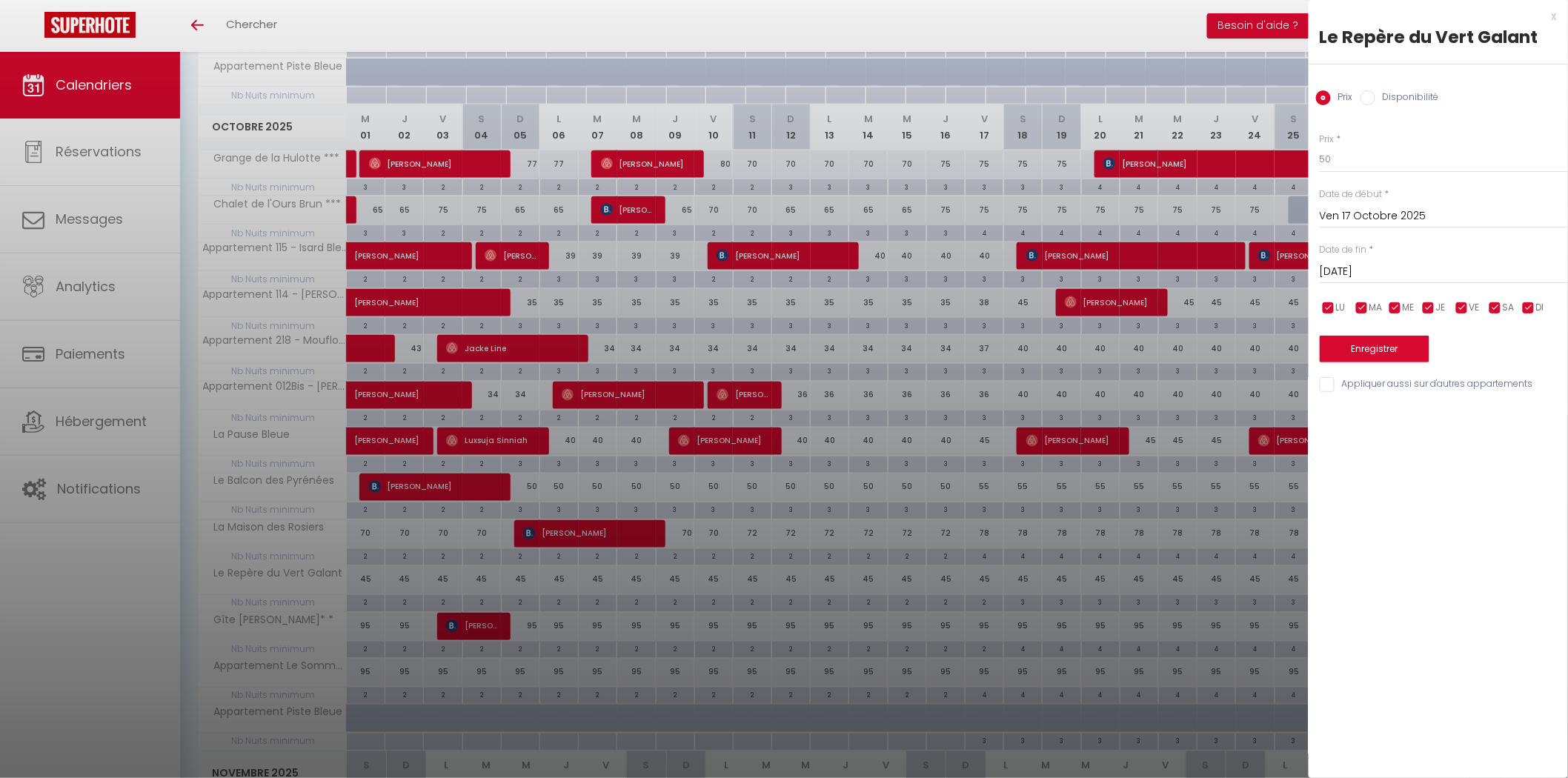
type input "Dim 02 Novembre 2025"
click at [1367, 346] on button "Enregistrer" at bounding box center [1374, 348] width 110 height 26
